Goal: Transaction & Acquisition: Book appointment/travel/reservation

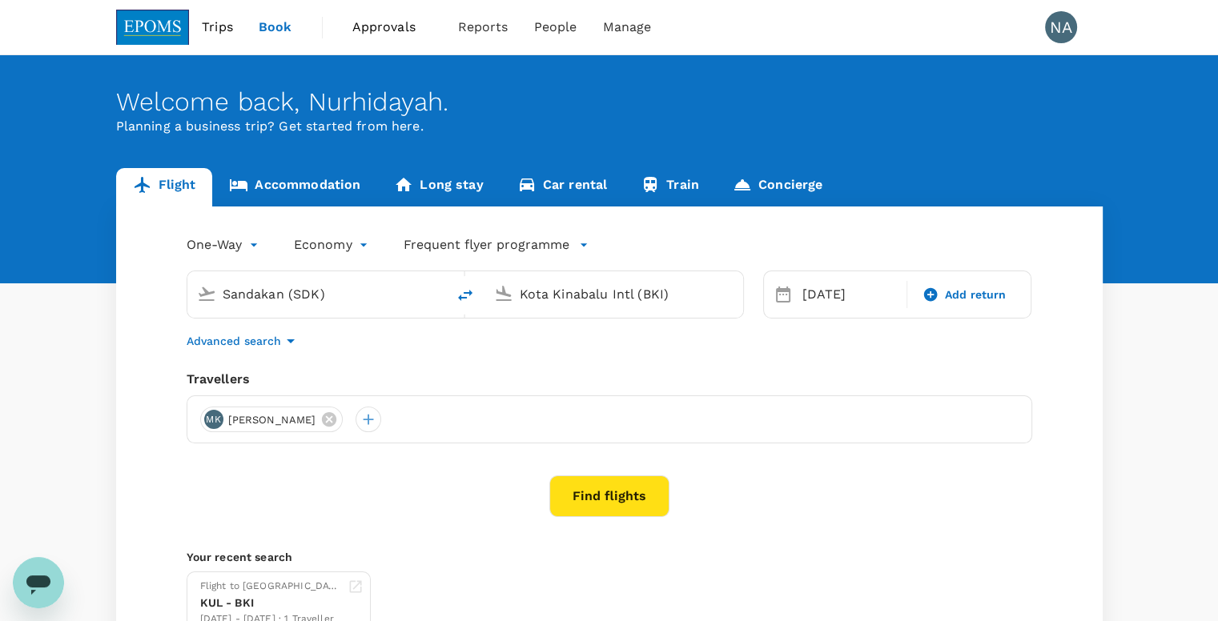
drag, startPoint x: 0, startPoint y: 0, endPoint x: 396, endPoint y: 23, distance: 396.2
click at [396, 23] on span "Approvals" at bounding box center [392, 27] width 80 height 19
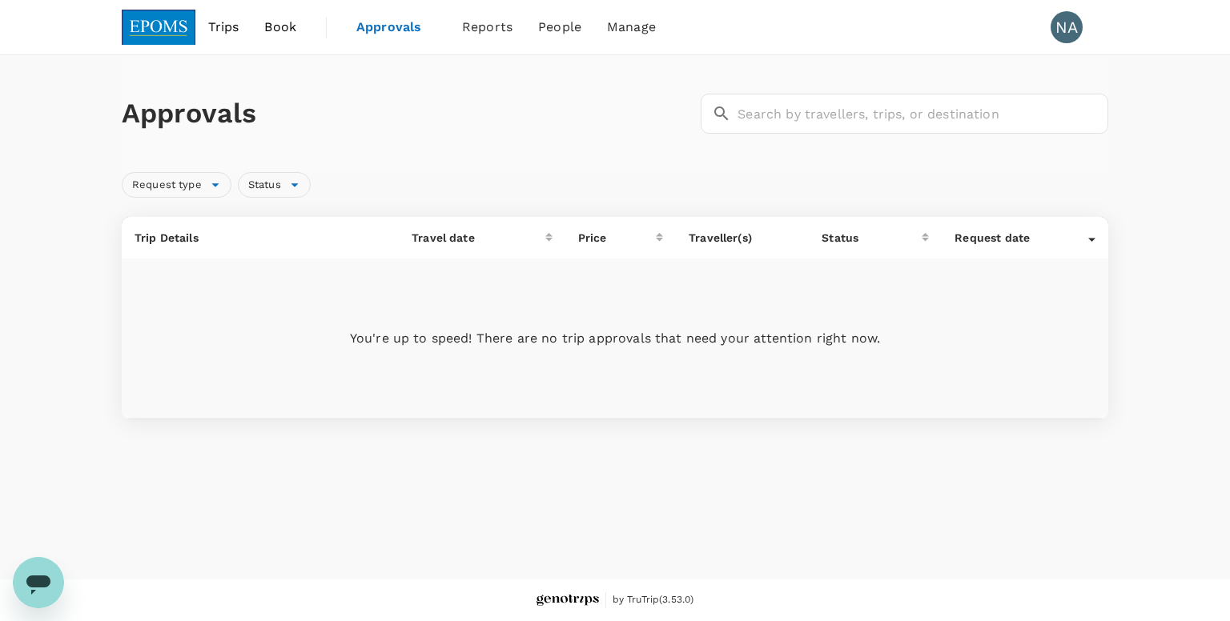
click at [396, 23] on span "Approvals" at bounding box center [396, 27] width 80 height 19
click at [291, 26] on span "Book" at bounding box center [280, 27] width 32 height 19
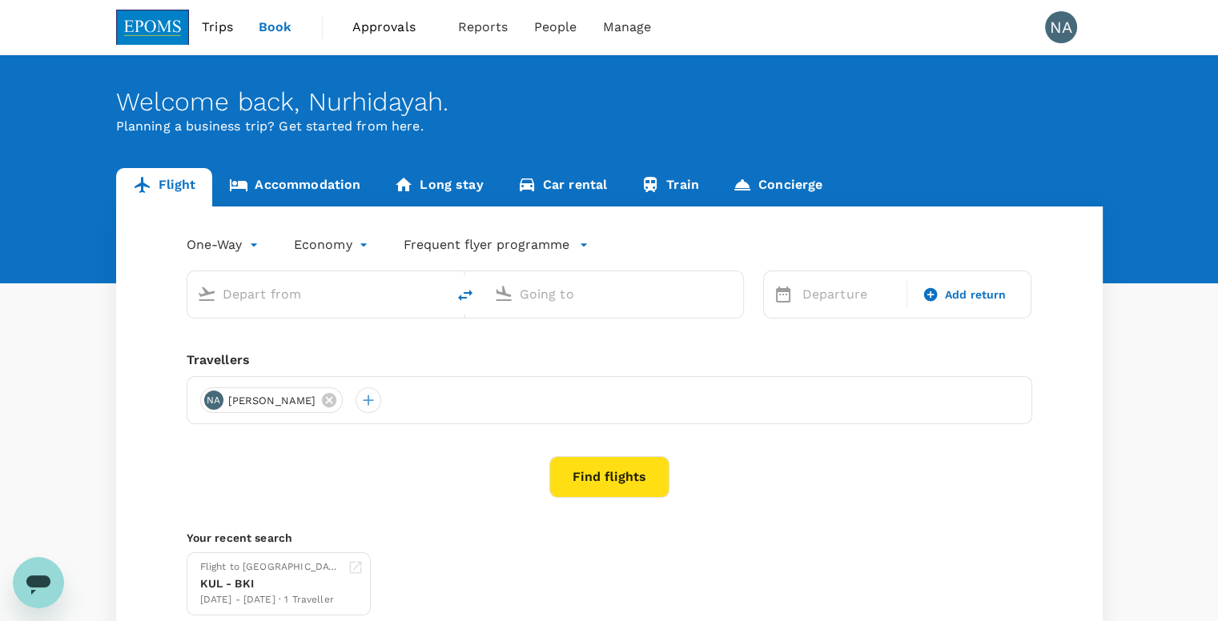
type input "Kota Kinabalu Intl (BKI)"
type input "Sandakan (SDK)"
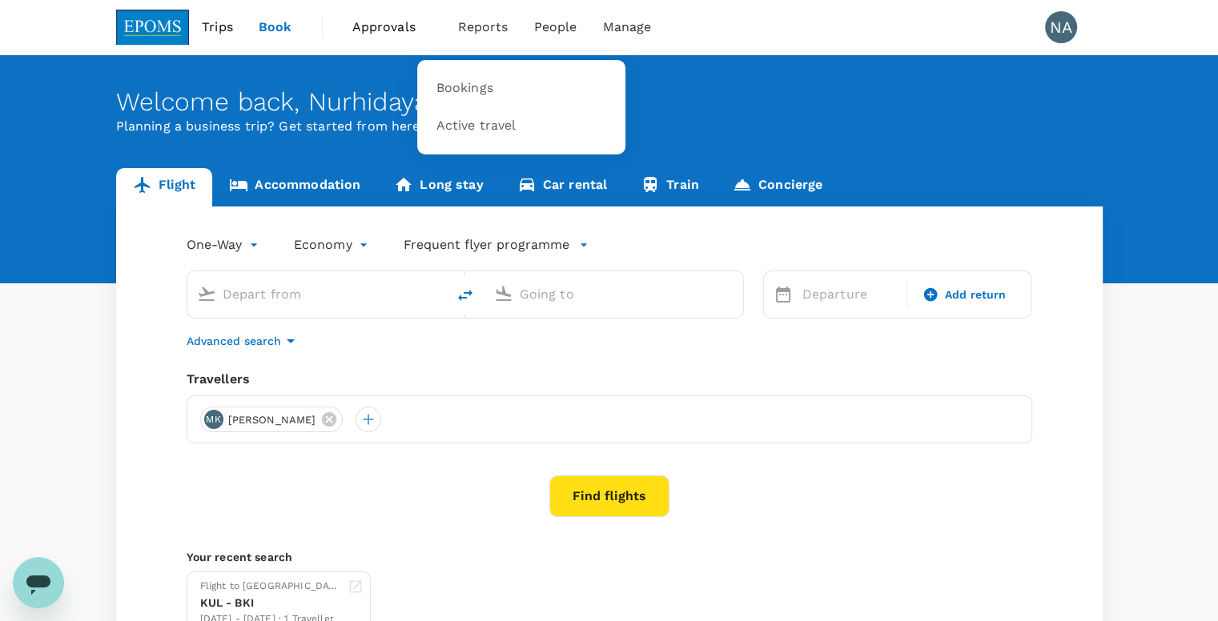
type input "Kota Kinabalu Intl (BKI)"
type input "Sandakan (SDK)"
click at [493, 30] on span "Reports" at bounding box center [483, 27] width 50 height 19
click at [500, 92] on link "Bookings" at bounding box center [521, 89] width 189 height 38
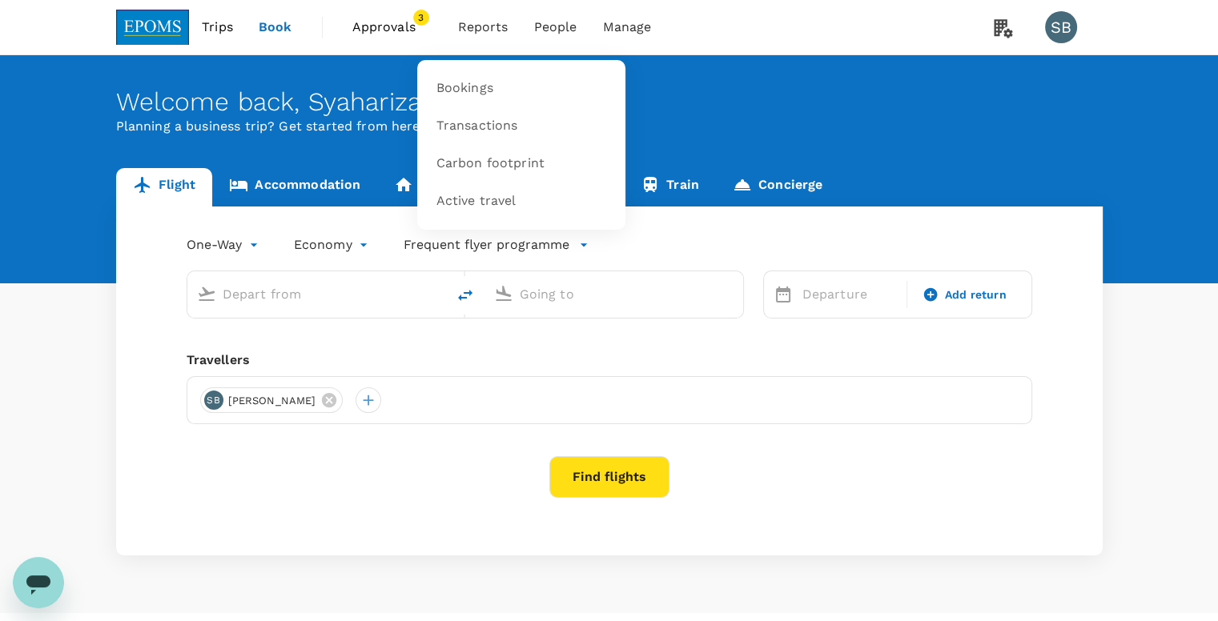
type input "Miri Intl (MYY)"
type input "Kota Kinabalu Intl (BKI)"
